Goal: Navigation & Orientation: Find specific page/section

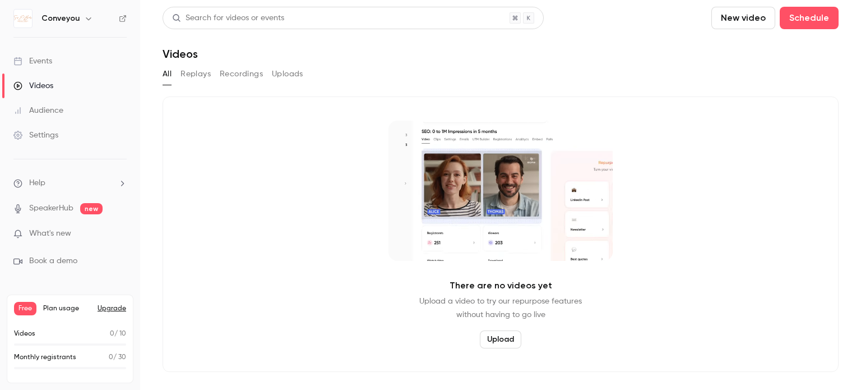
click at [200, 73] on button "Replays" at bounding box center [195, 74] width 30 height 18
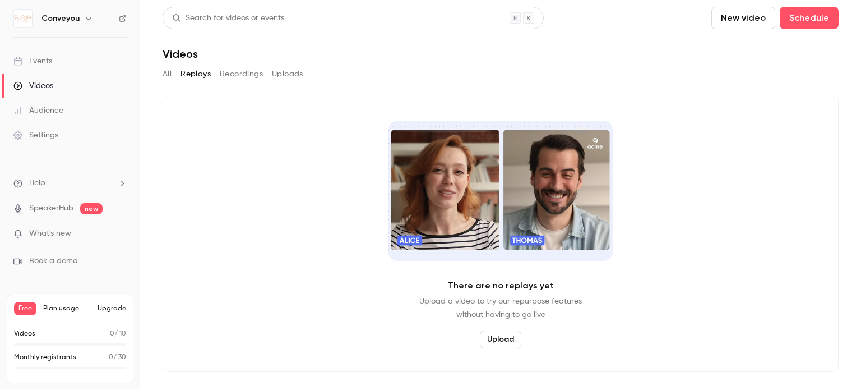
click at [251, 72] on button "Recordings" at bounding box center [241, 74] width 43 height 18
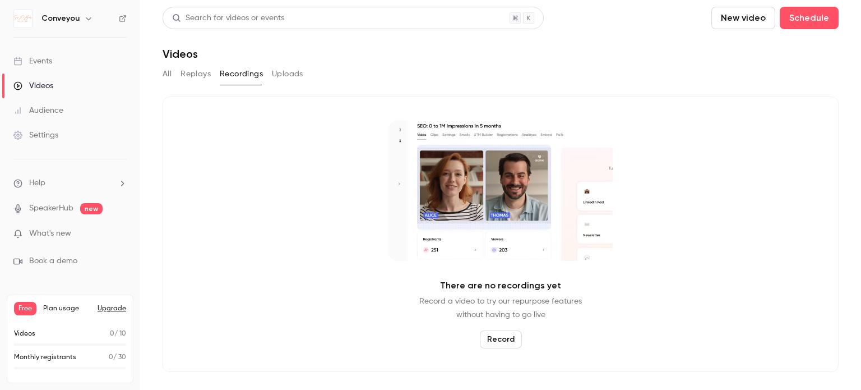
click at [284, 73] on button "Uploads" at bounding box center [287, 74] width 31 height 18
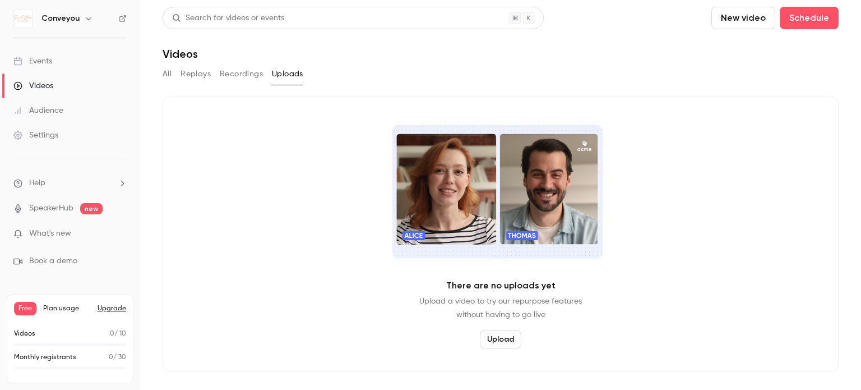
click at [40, 142] on link "Settings" at bounding box center [70, 135] width 140 height 25
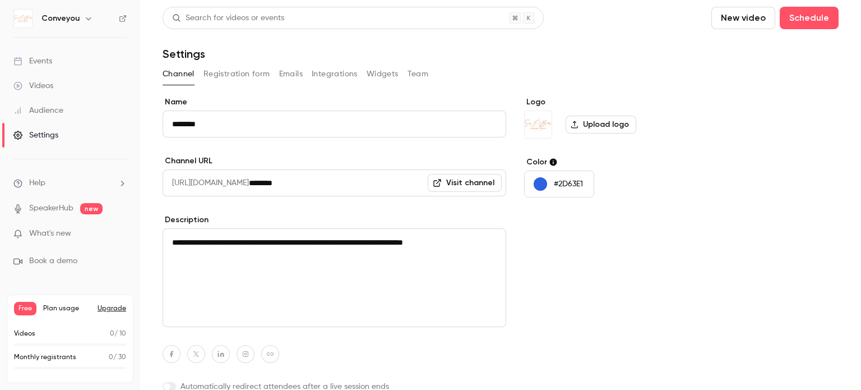
click at [471, 183] on link "Visit channel" at bounding box center [465, 183] width 74 height 18
click at [119, 309] on button "Upgrade" at bounding box center [112, 308] width 29 height 9
